Goal: Task Accomplishment & Management: Manage account settings

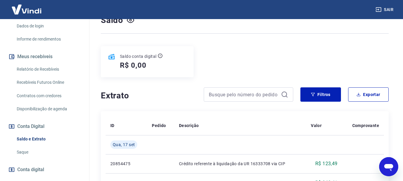
scroll to position [119, 0]
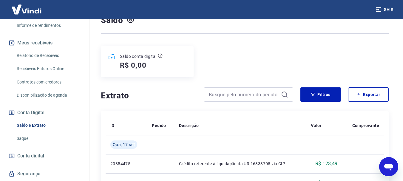
click at [31, 138] on link "Saque" at bounding box center [48, 139] width 68 height 12
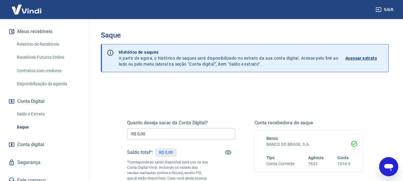
scroll to position [137, 0]
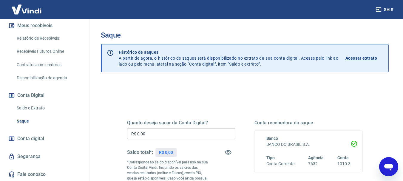
click at [40, 109] on link "Saldo e Extrato" at bounding box center [48, 108] width 68 height 12
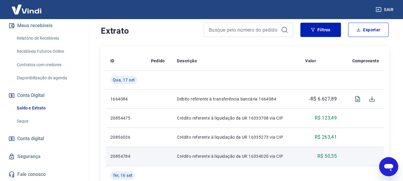
scroll to position [119, 0]
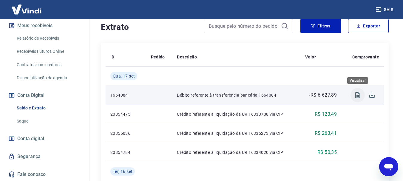
click at [358, 98] on icon "Visualizar" at bounding box center [358, 95] width 5 height 6
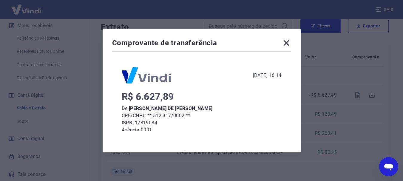
click at [288, 42] on icon at bounding box center [287, 43] width 10 height 10
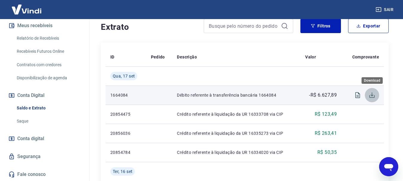
click at [371, 96] on icon "Download" at bounding box center [372, 95] width 7 height 7
